Goal: Information Seeking & Learning: Learn about a topic

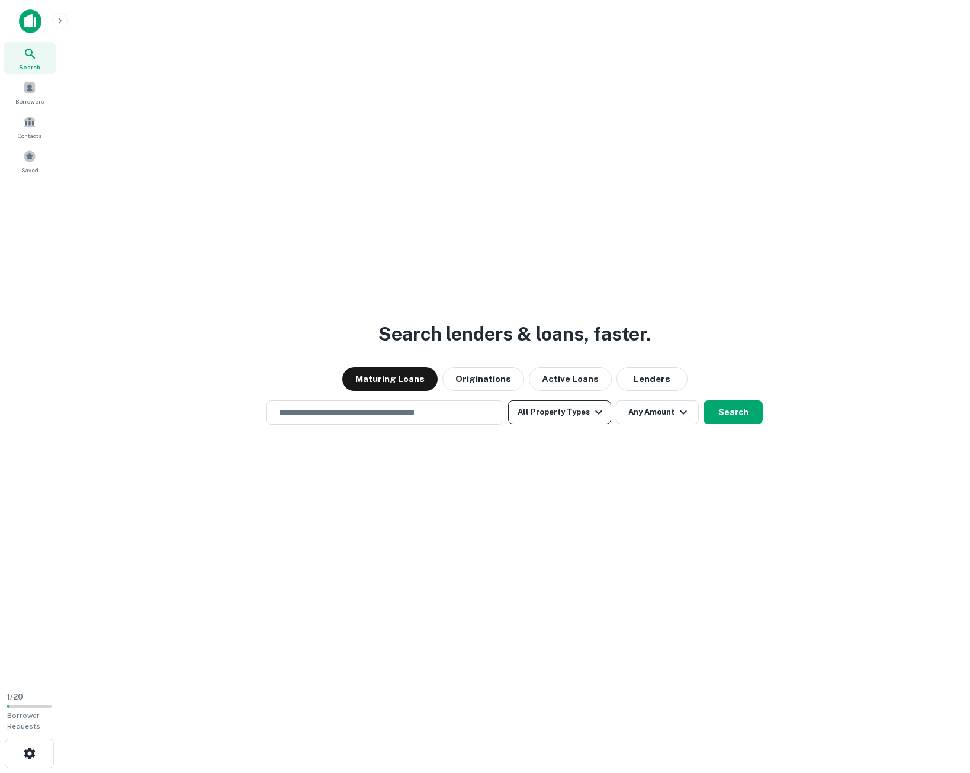
click at [549, 412] on button "All Property Types" at bounding box center [559, 412] width 103 height 24
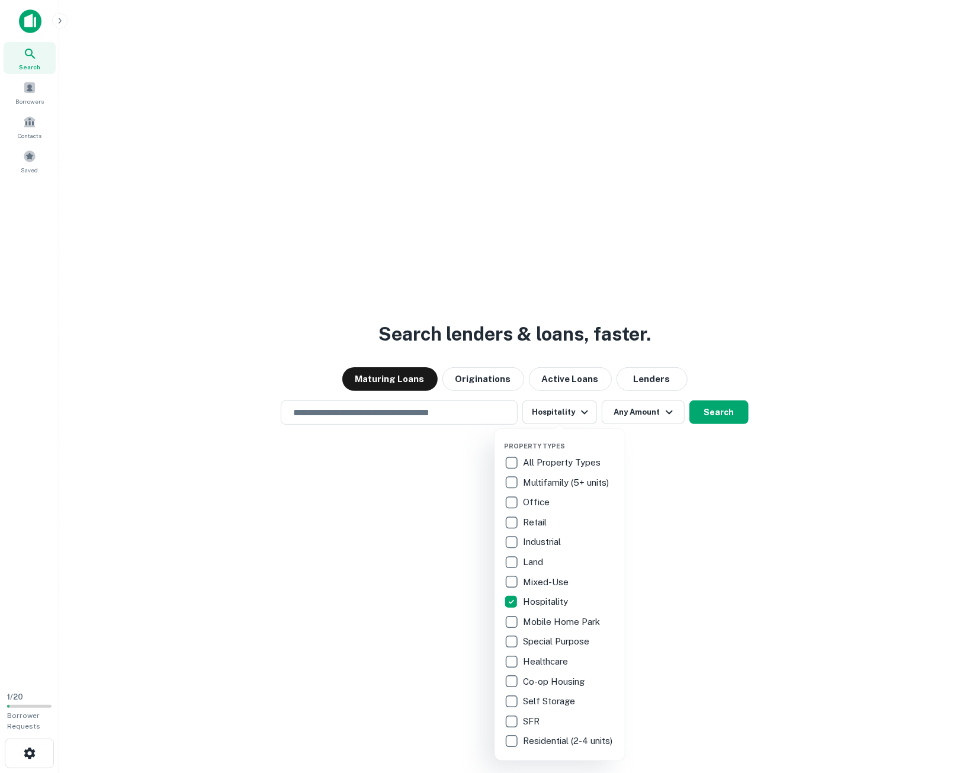
click at [623, 408] on div at bounding box center [489, 386] width 979 height 773
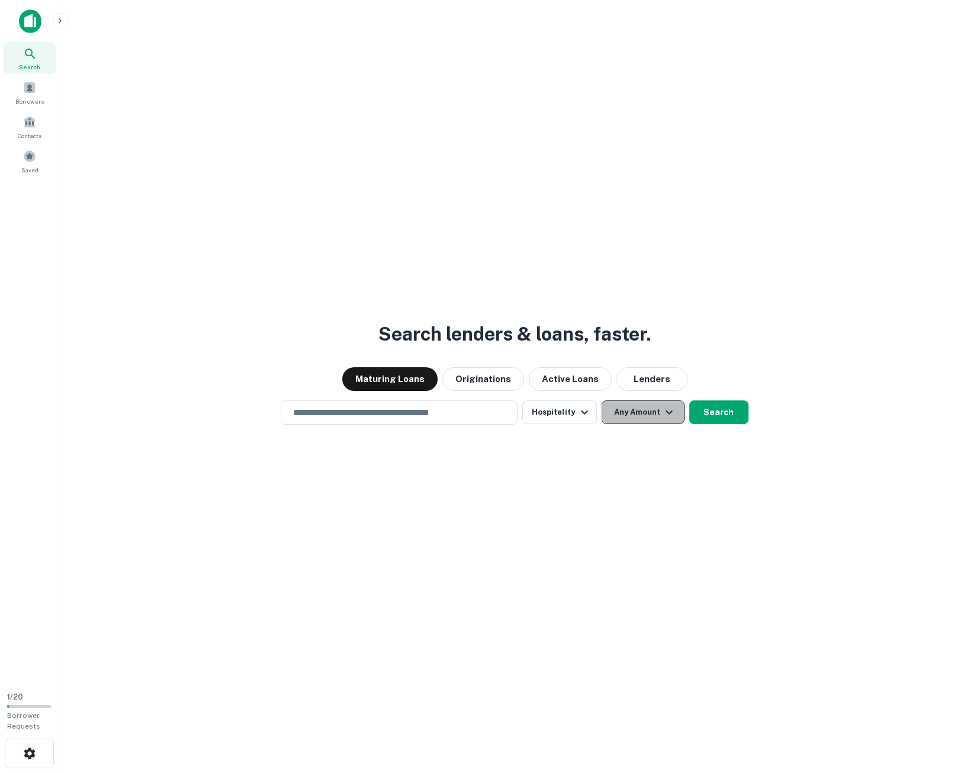
click at [626, 419] on button "Any Amount" at bounding box center [643, 412] width 83 height 24
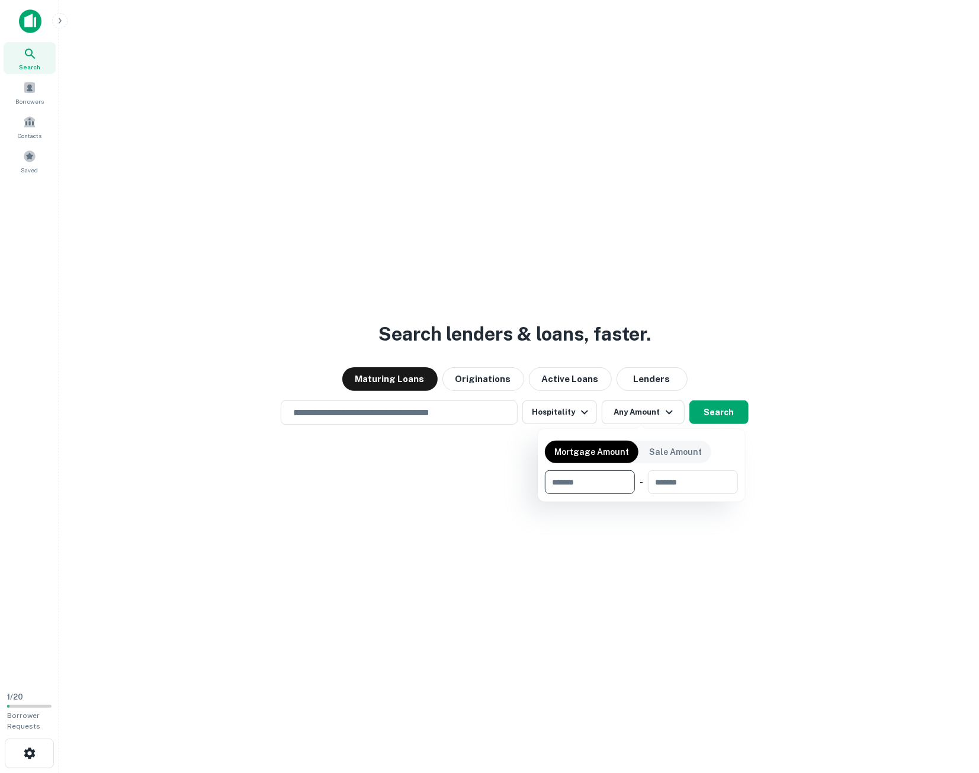
click at [615, 489] on input "number" at bounding box center [586, 482] width 82 height 24
type input "*******"
type input "********"
click at [630, 572] on div at bounding box center [489, 386] width 979 height 773
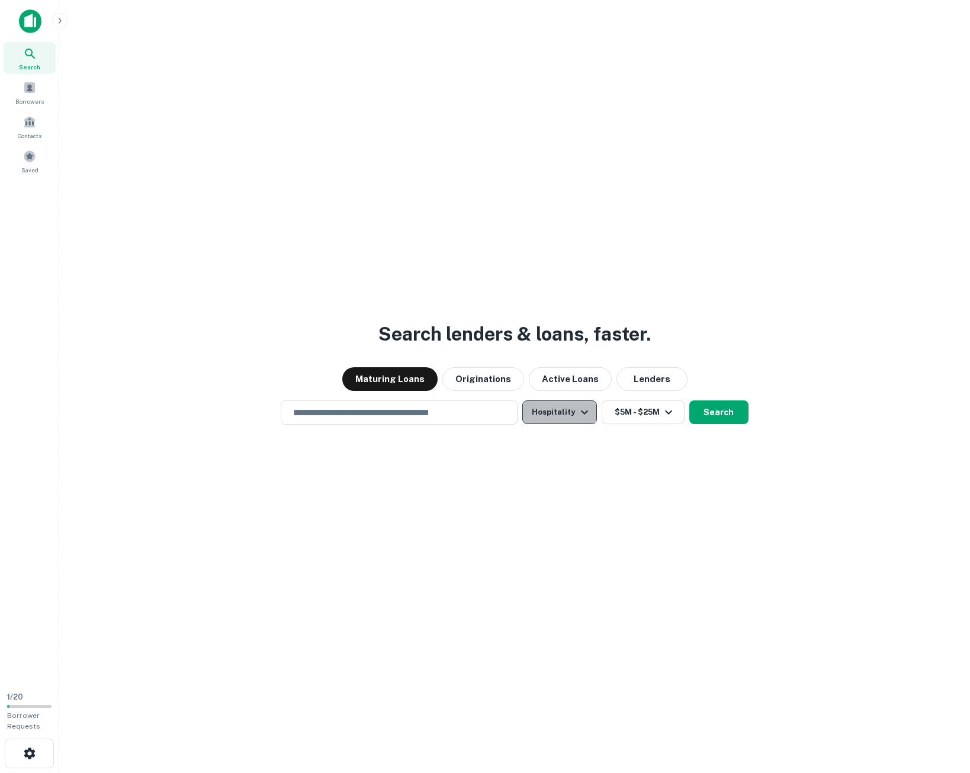
click at [583, 409] on icon "button" at bounding box center [585, 412] width 14 height 14
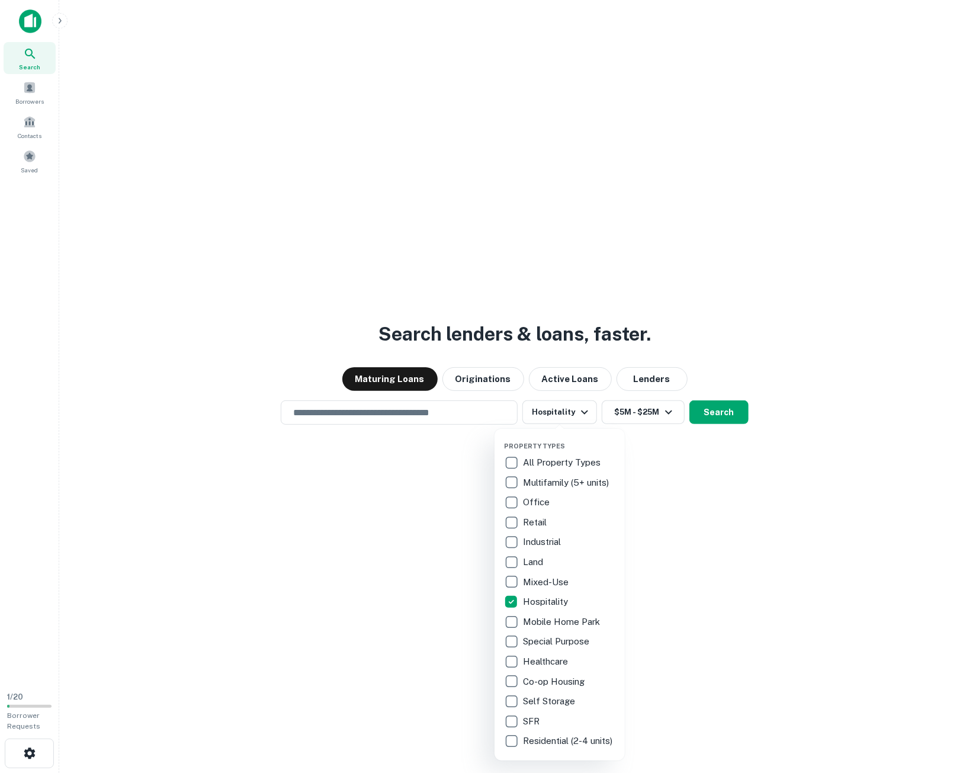
click at [719, 547] on div at bounding box center [489, 386] width 979 height 773
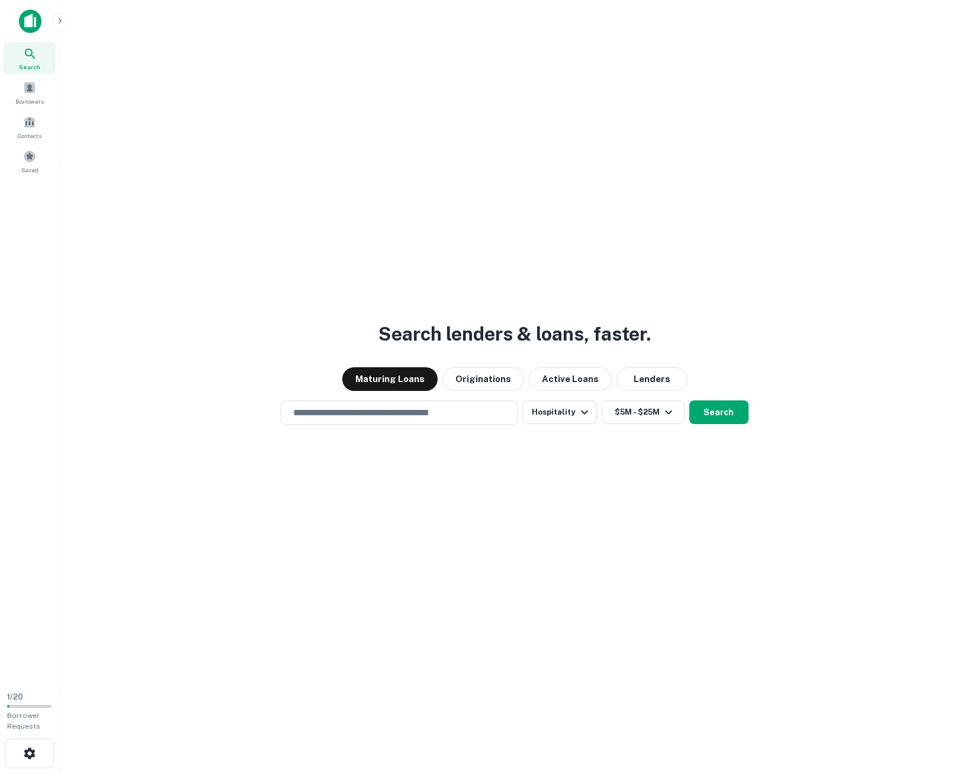
click at [718, 410] on button "Search" at bounding box center [718, 412] width 59 height 24
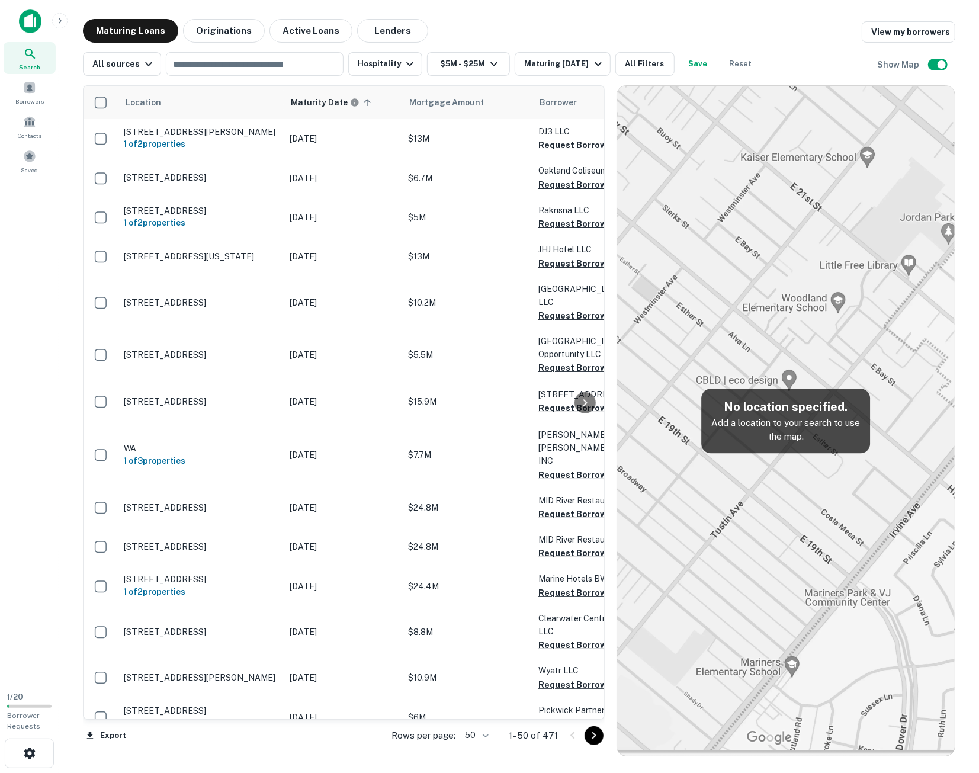
click at [483, 732] on body "Search Borrowers Contacts Saved 1 / 20 Borrower Requests Maturing Loans Origina…" at bounding box center [489, 386] width 979 height 773
click at [480, 748] on li "100" at bounding box center [478, 747] width 34 height 21
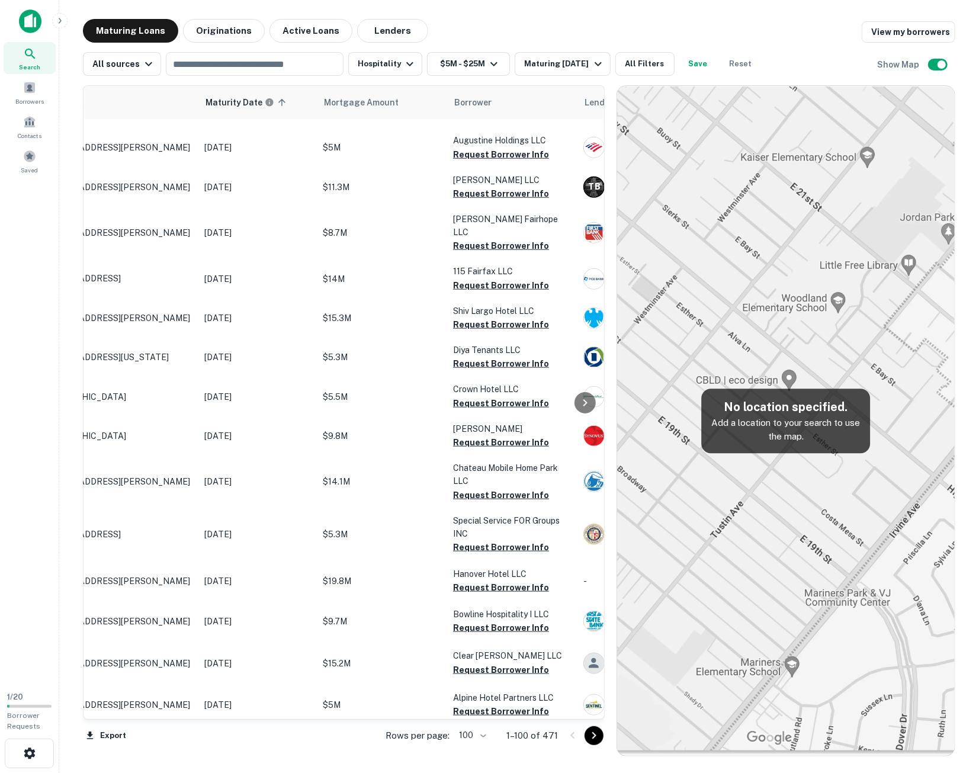
scroll to position [3583, 0]
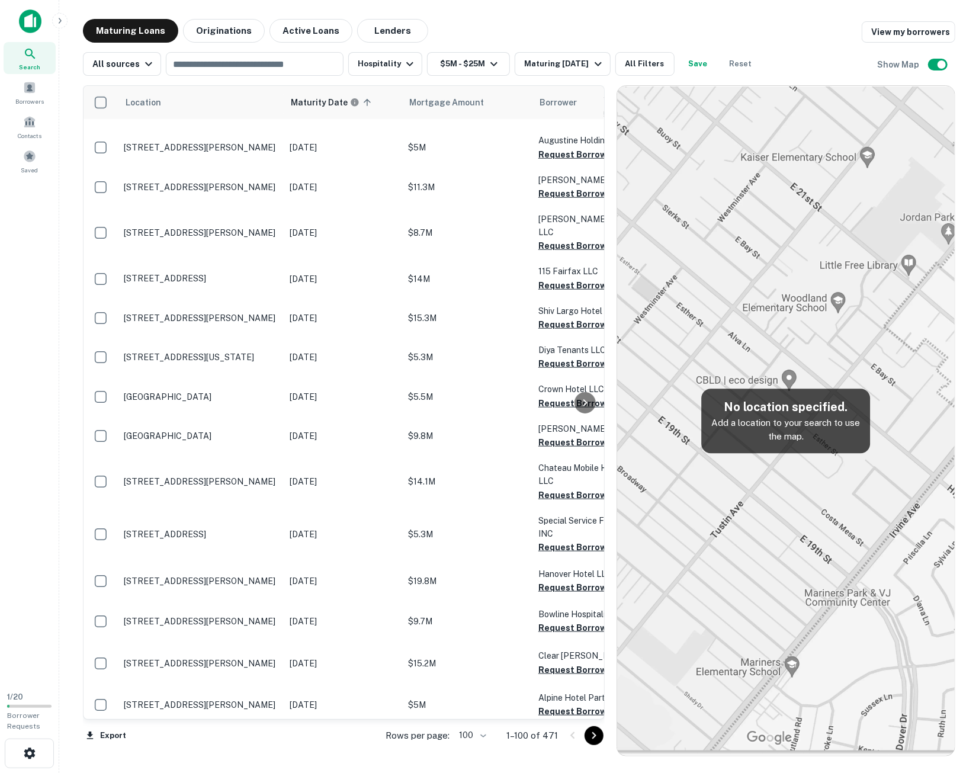
click at [594, 735] on icon "Go to next page" at bounding box center [594, 736] width 14 height 14
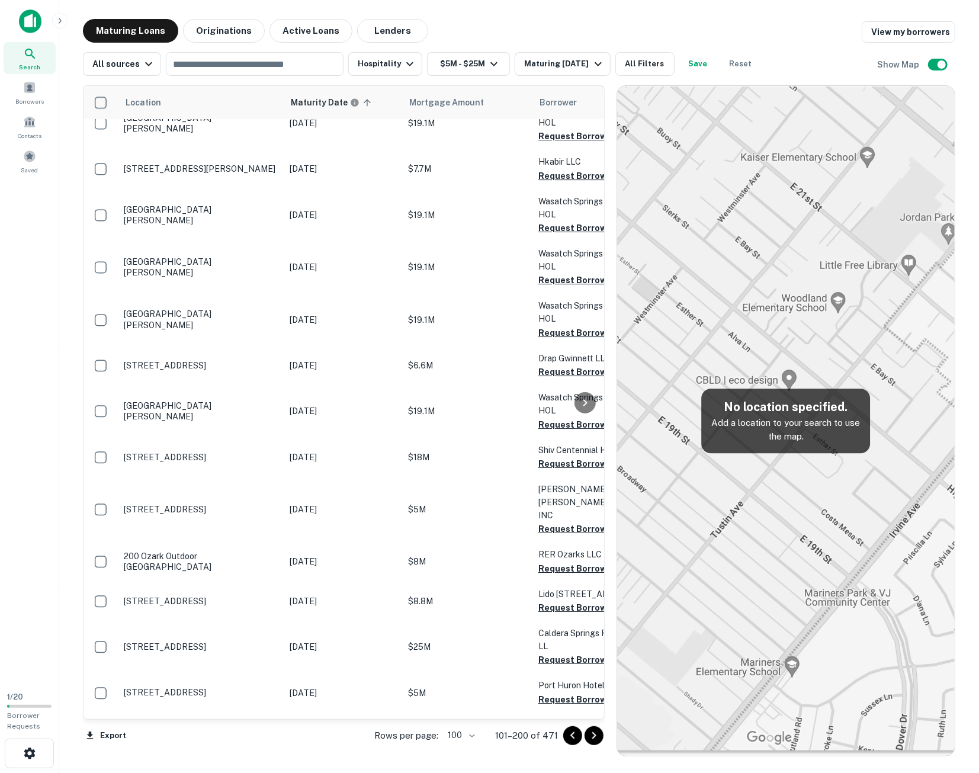
scroll to position [3583, 0]
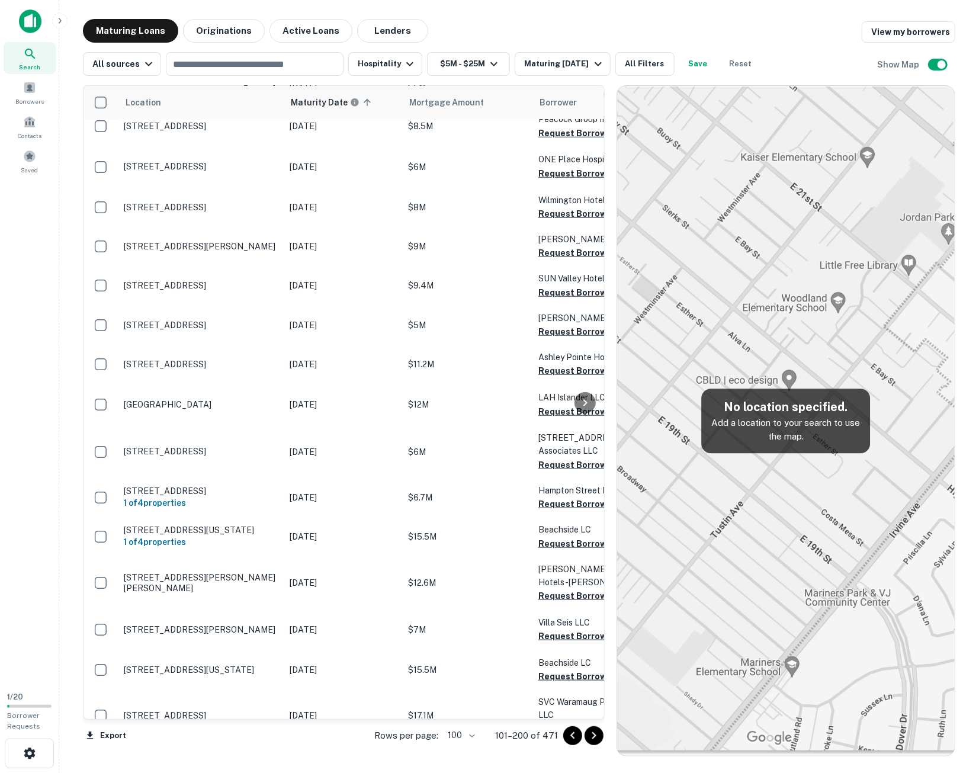
click at [807, 54] on div "All sources ​ Hospitality $5M - $25M Maturing [DATE] All Filters Save Reset Sho…" at bounding box center [519, 59] width 873 height 33
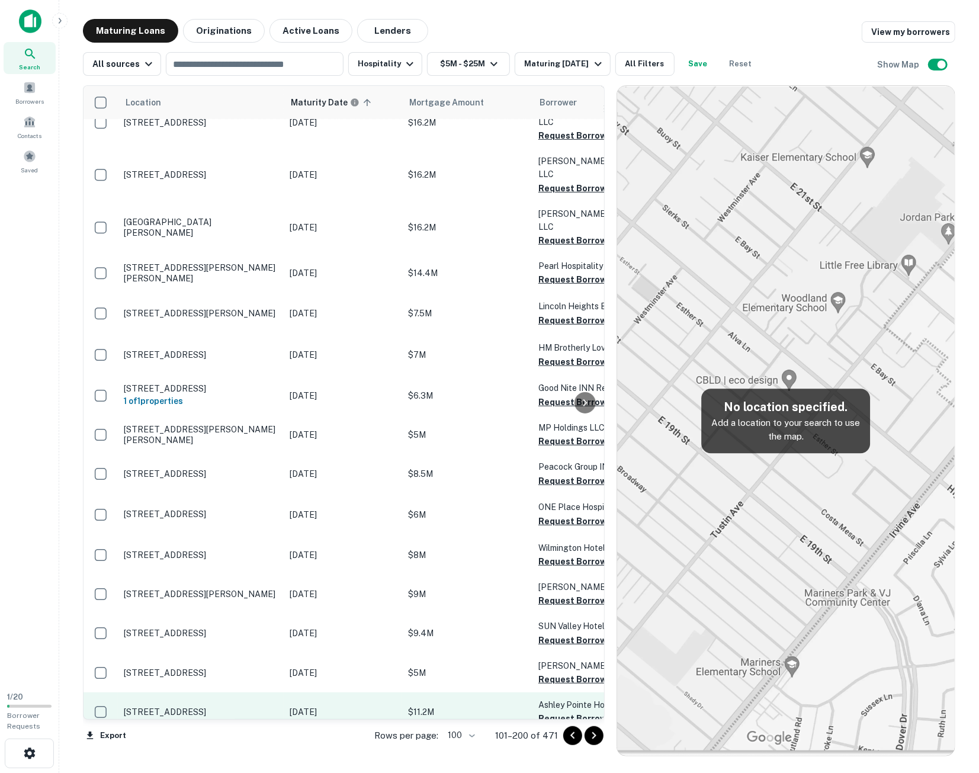
scroll to position [3228, 0]
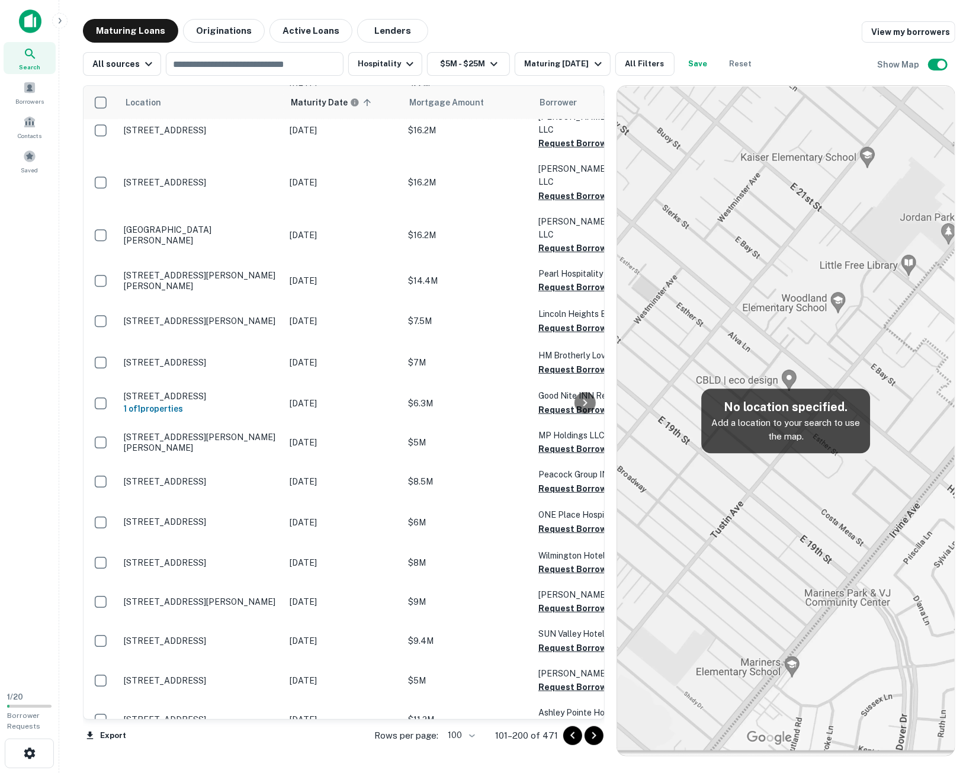
drag, startPoint x: 599, startPoint y: 736, endPoint x: 622, endPoint y: 723, distance: 26.2
click at [599, 736] on icon "Go to next page" at bounding box center [594, 736] width 14 height 14
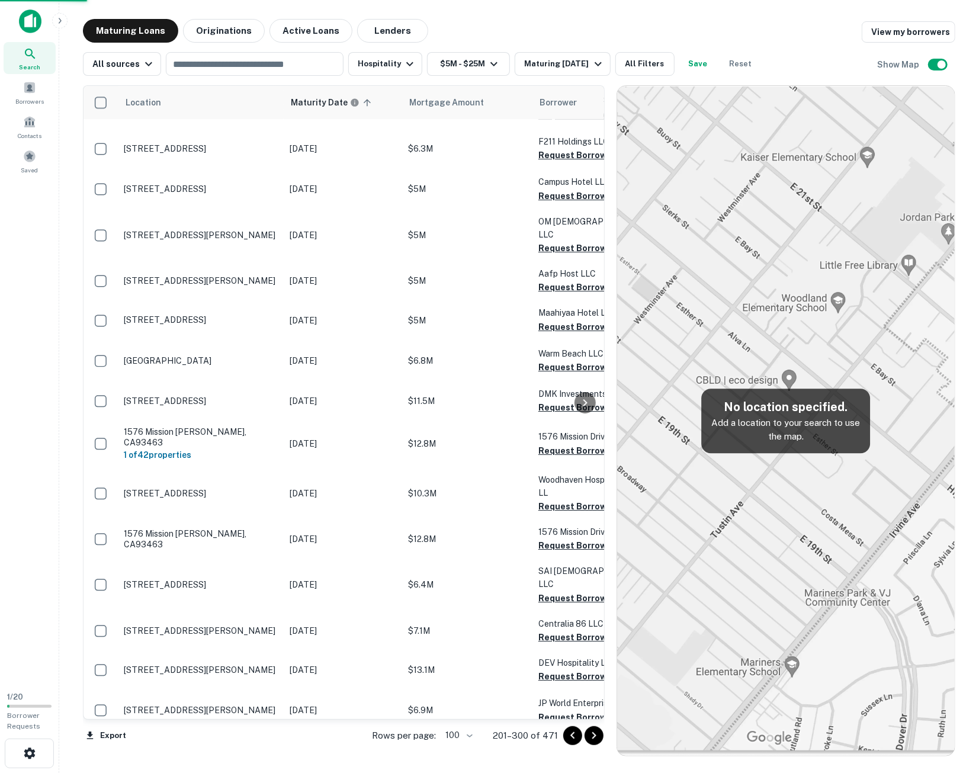
scroll to position [3228, 0]
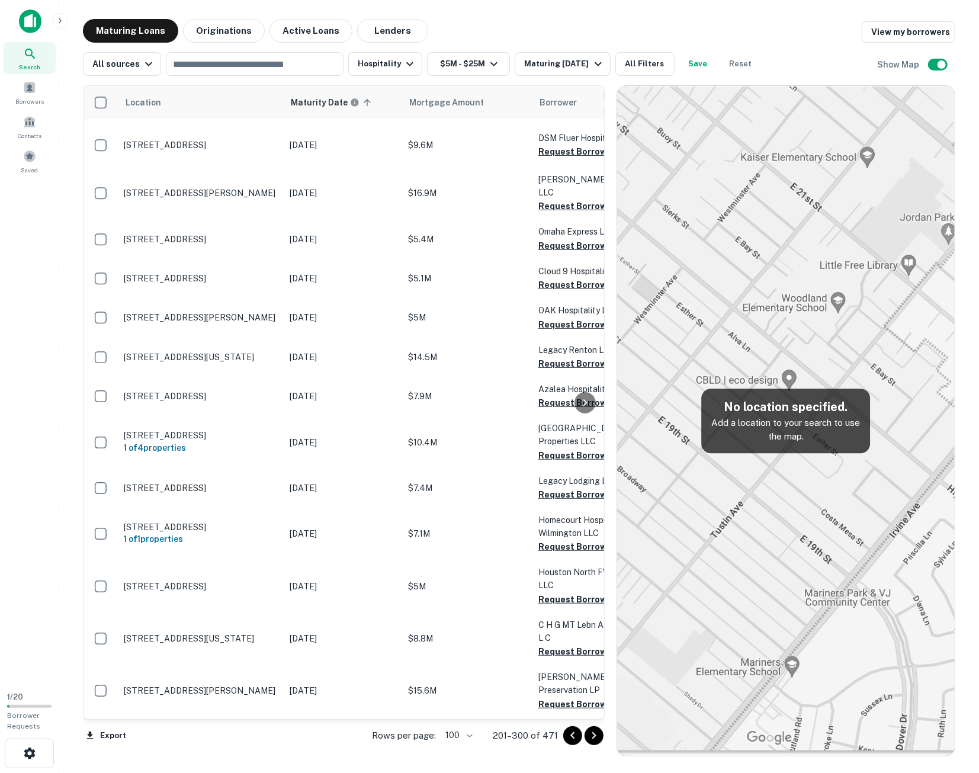
drag, startPoint x: 675, startPoint y: 19, endPoint x: 672, endPoint y: 38, distance: 19.3
click at [675, 19] on div "Maturing Loans Originations Active Loans Lenders View my borrowers" at bounding box center [519, 31] width 873 height 24
click at [595, 735] on icon "Go to next page" at bounding box center [594, 735] width 4 height 7
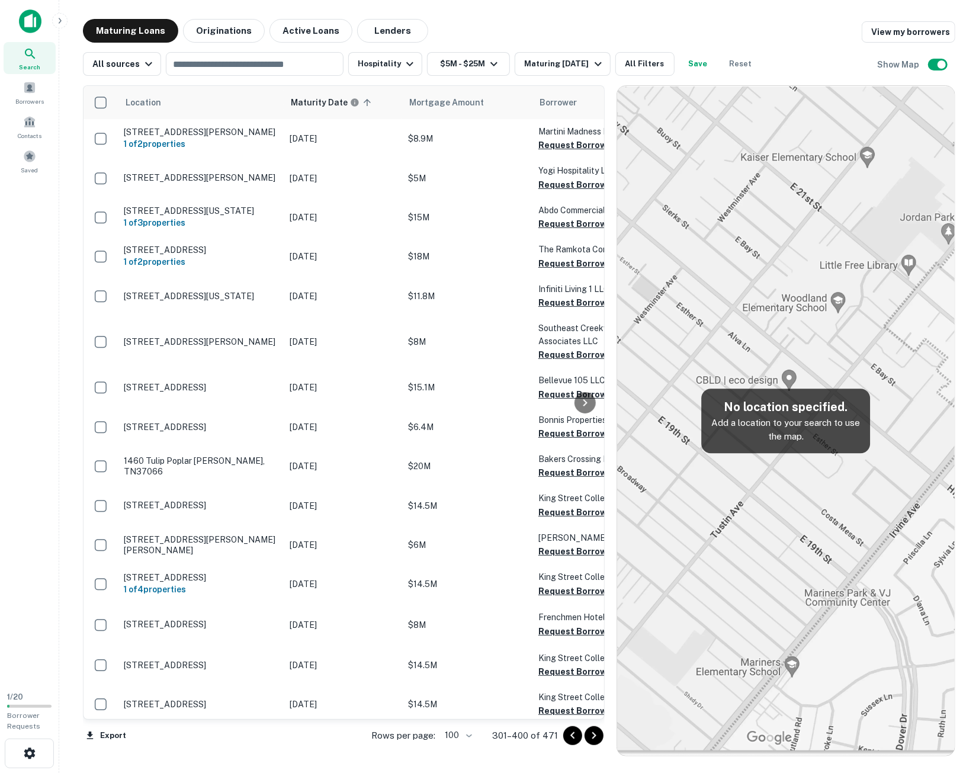
click at [743, 26] on div "Maturing Loans Originations Active Loans Lenders View my borrowers" at bounding box center [519, 31] width 873 height 24
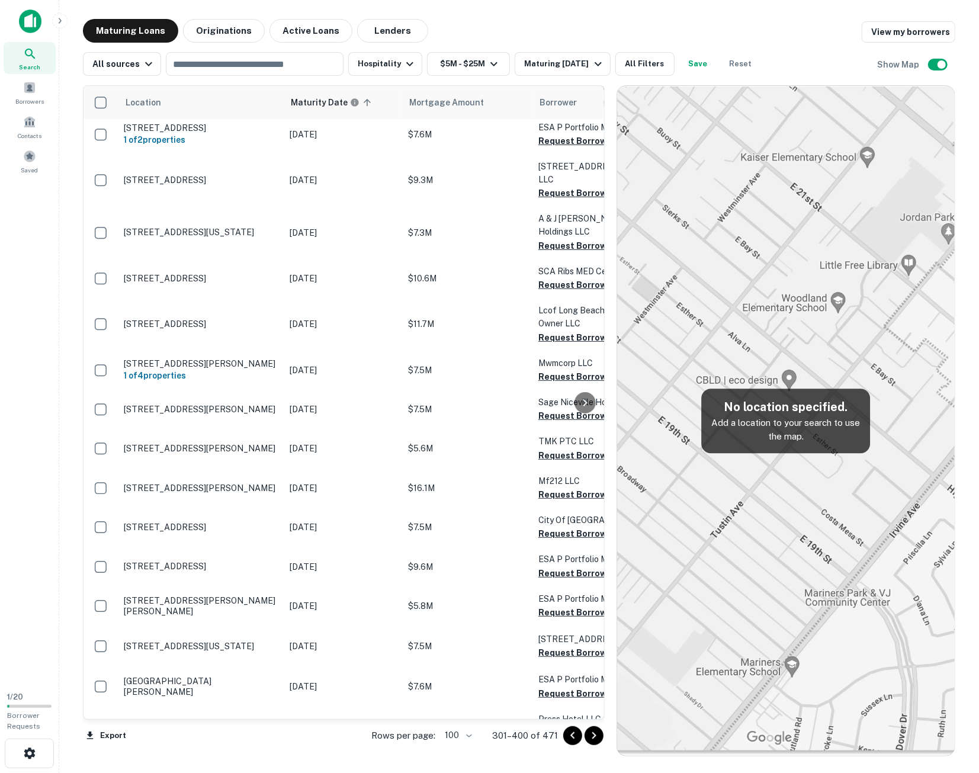
scroll to position [3551, 0]
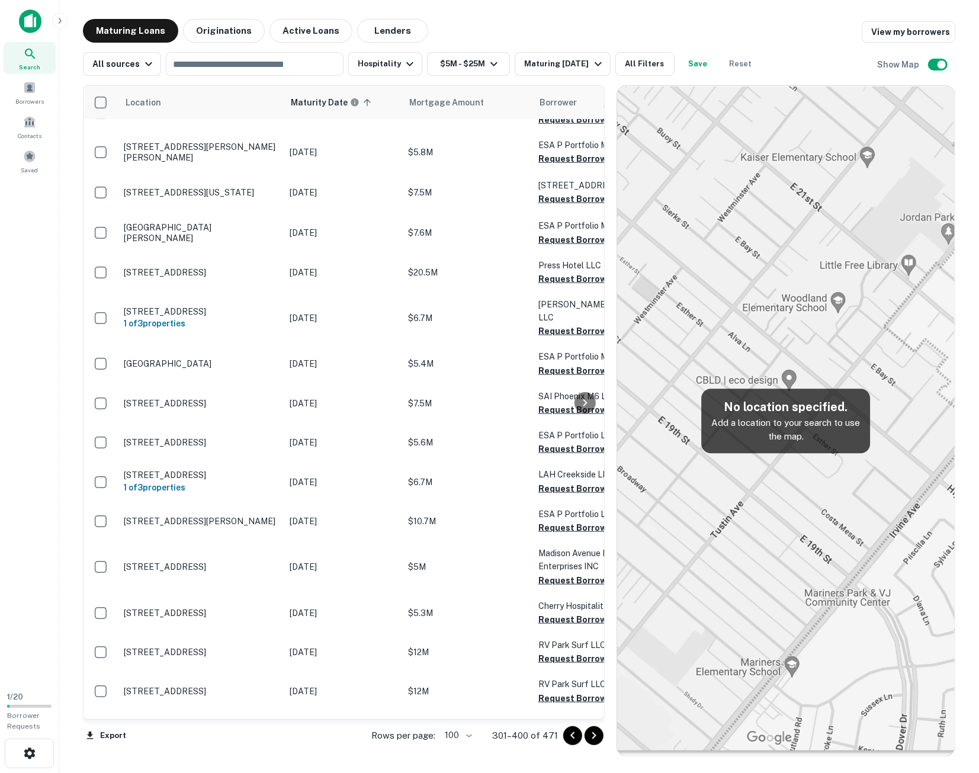
drag, startPoint x: 595, startPoint y: 735, endPoint x: 759, endPoint y: 677, distance: 174.4
click at [595, 735] on icon "Go to next page" at bounding box center [594, 735] width 4 height 7
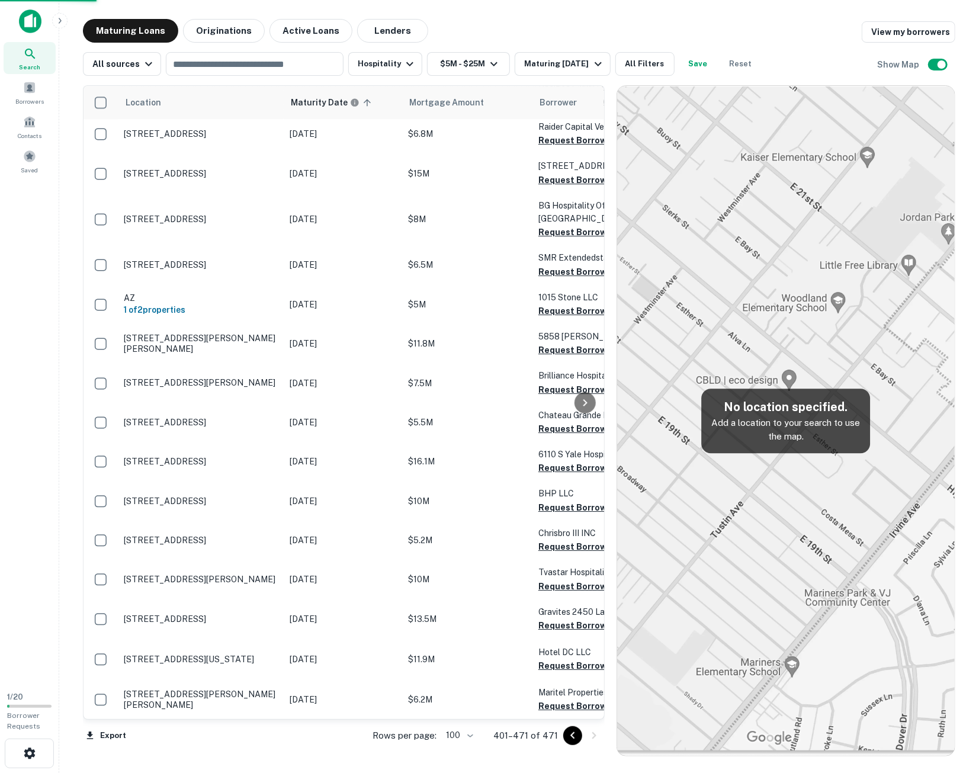
scroll to position [2363, 0]
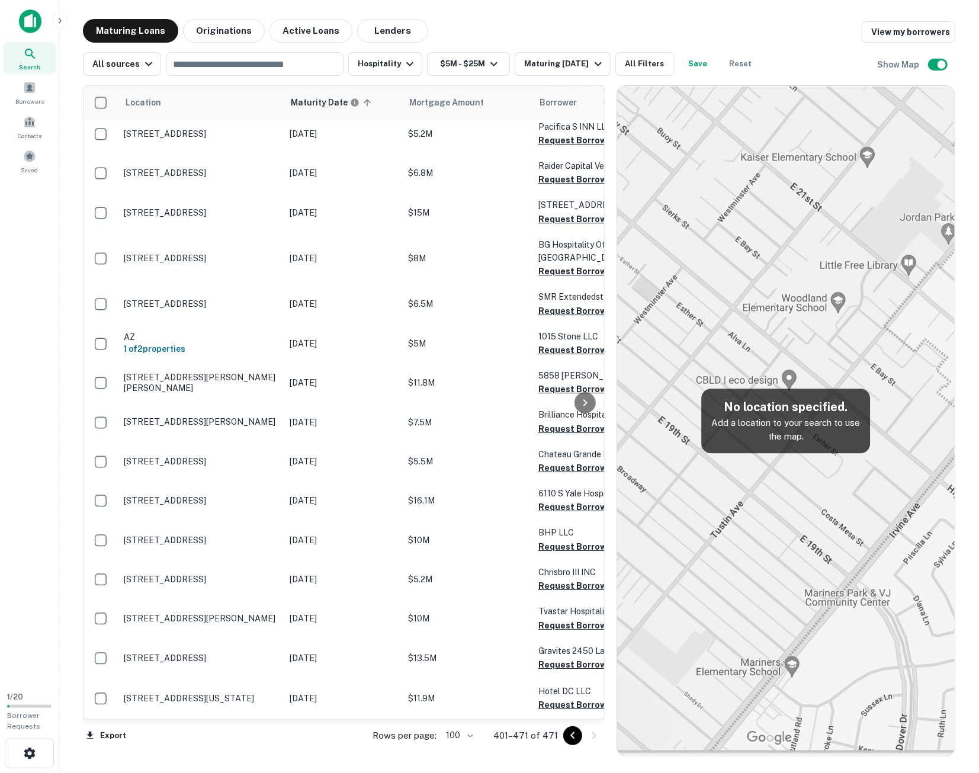
click at [401, 755] on div "Location Maturity Date sorted ascending Mortgage Amount Borrower Lender Purpose…" at bounding box center [344, 420] width 522 height 671
